Goal: Task Accomplishment & Management: Manage account settings

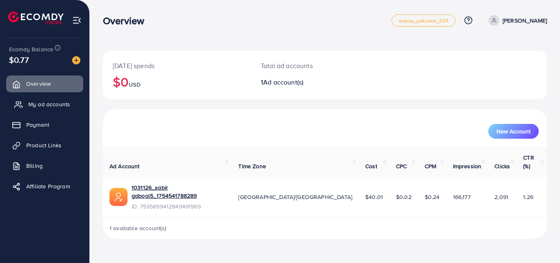
click at [48, 103] on span "My ad accounts" at bounding box center [49, 104] width 42 height 8
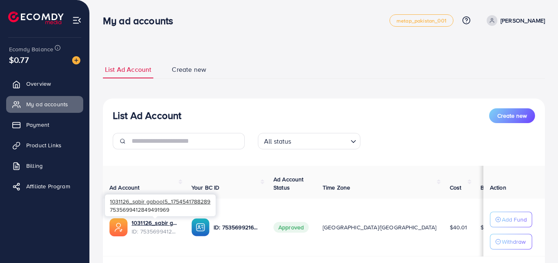
click at [153, 218] on div at bounding box center [155, 217] width 5 height 2
click at [149, 221] on link "1031126_sabir gabool5_1754541788289" at bounding box center [155, 223] width 47 height 8
click at [139, 221] on link "1031126_sabir gabool5_1754541788289" at bounding box center [155, 223] width 47 height 8
